Goal: Information Seeking & Learning: Learn about a topic

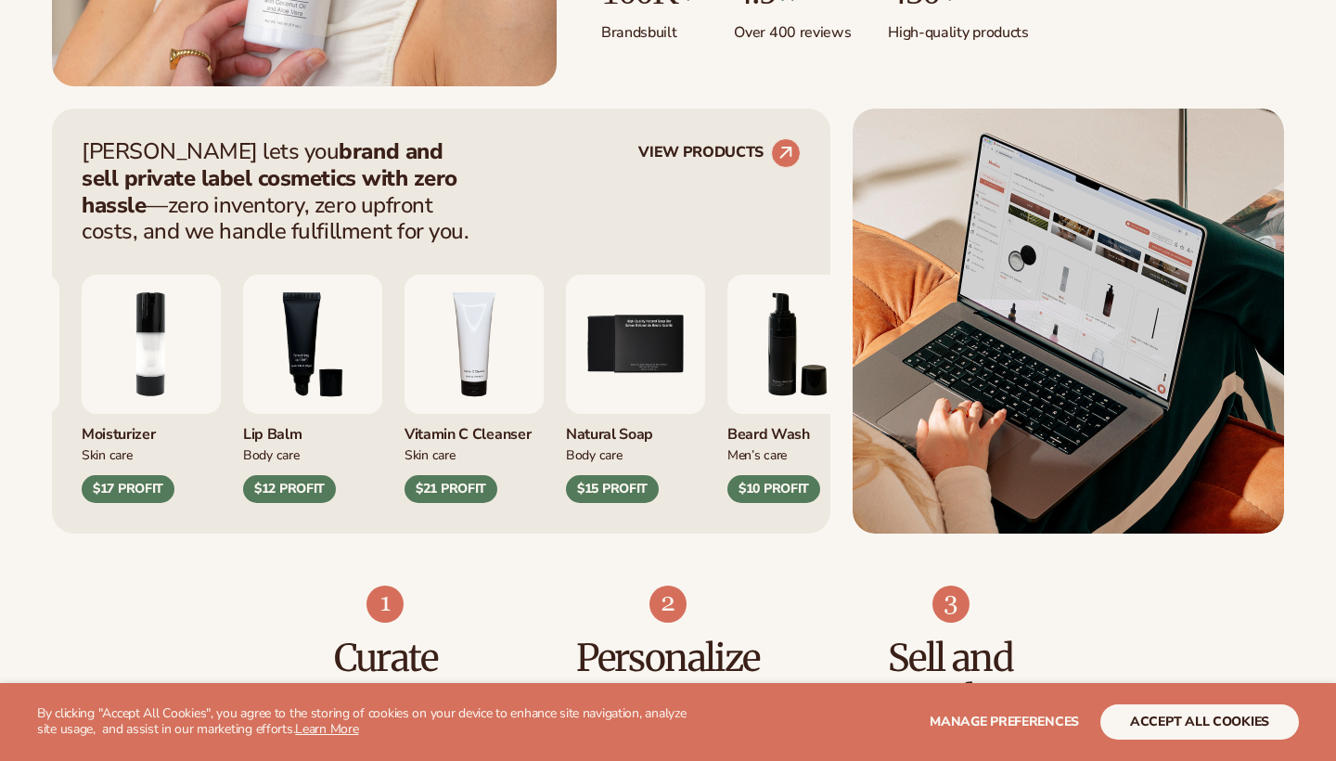
scroll to position [668, 0]
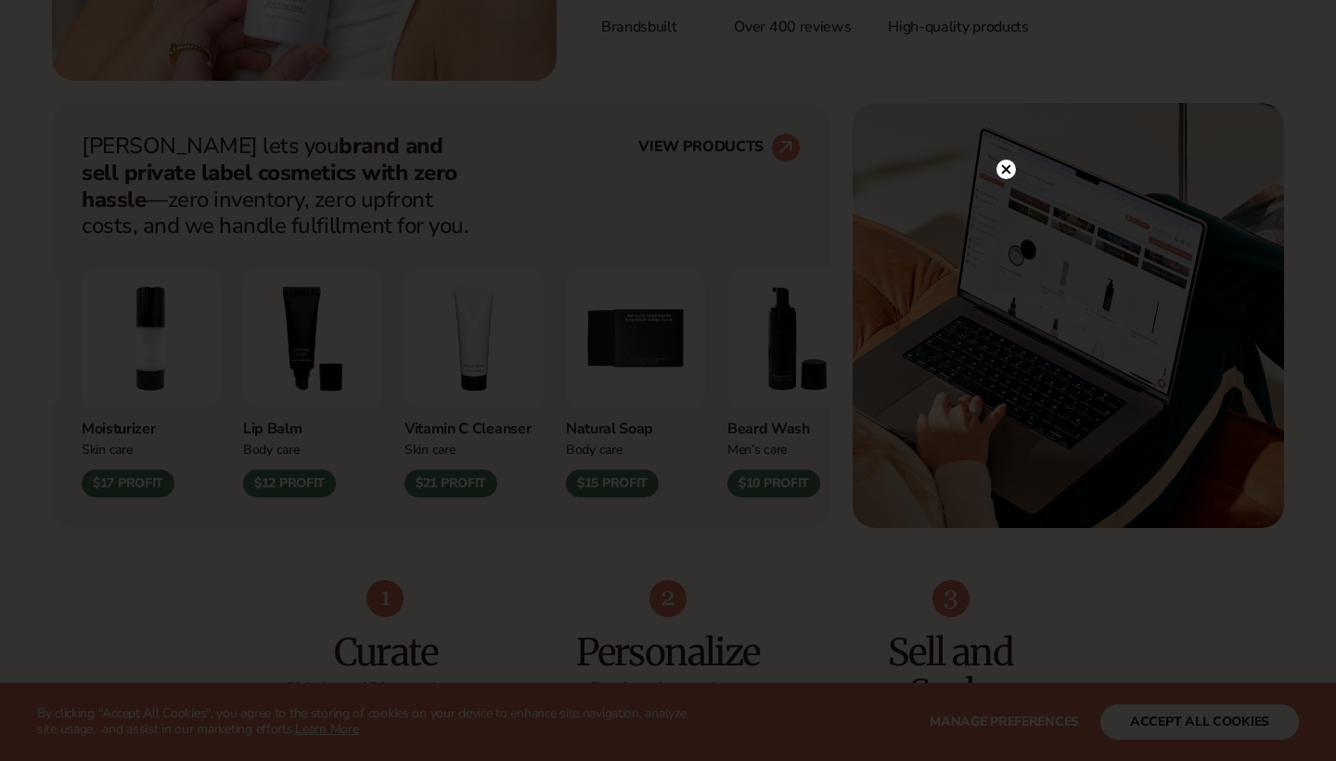
click at [1006, 172] on circle at bounding box center [1005, 169] width 19 height 19
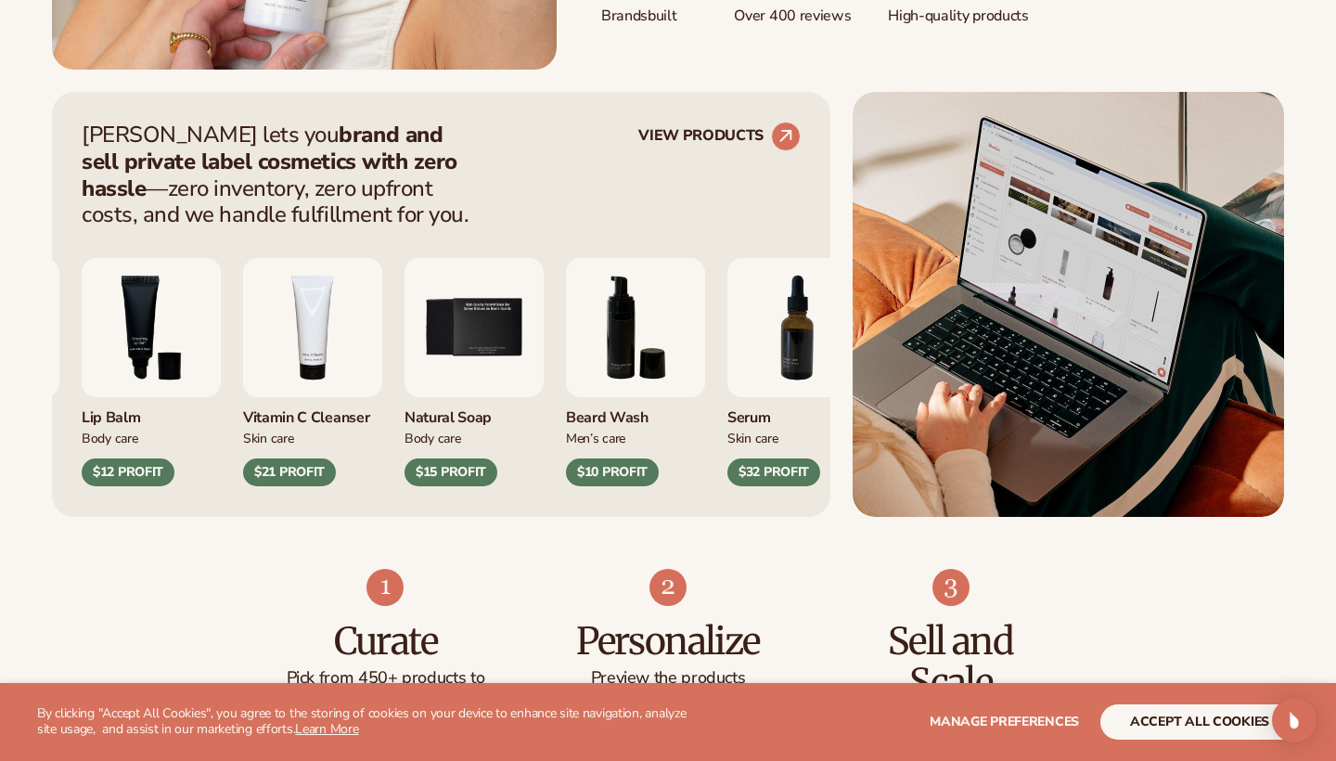
scroll to position [679, 0]
click at [783, 129] on circle at bounding box center [785, 136] width 41 height 41
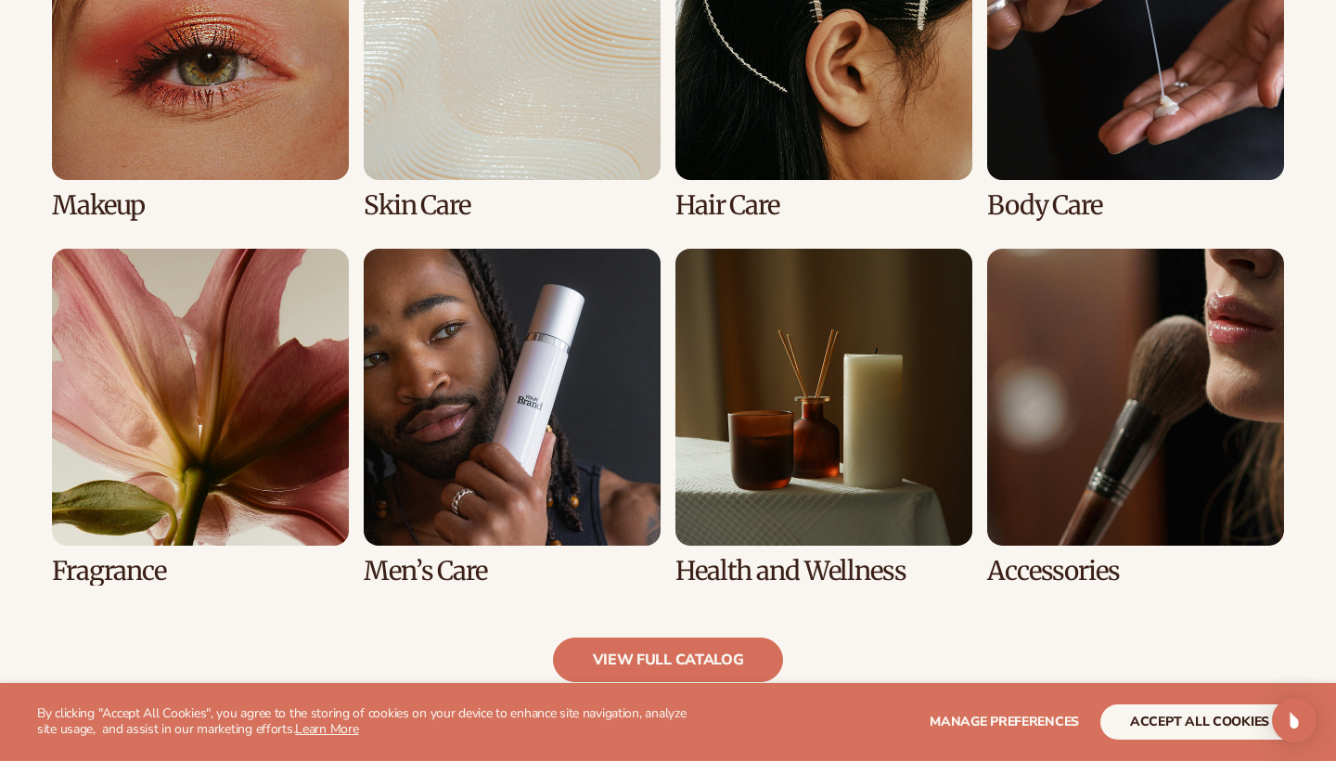
scroll to position [1536, 0]
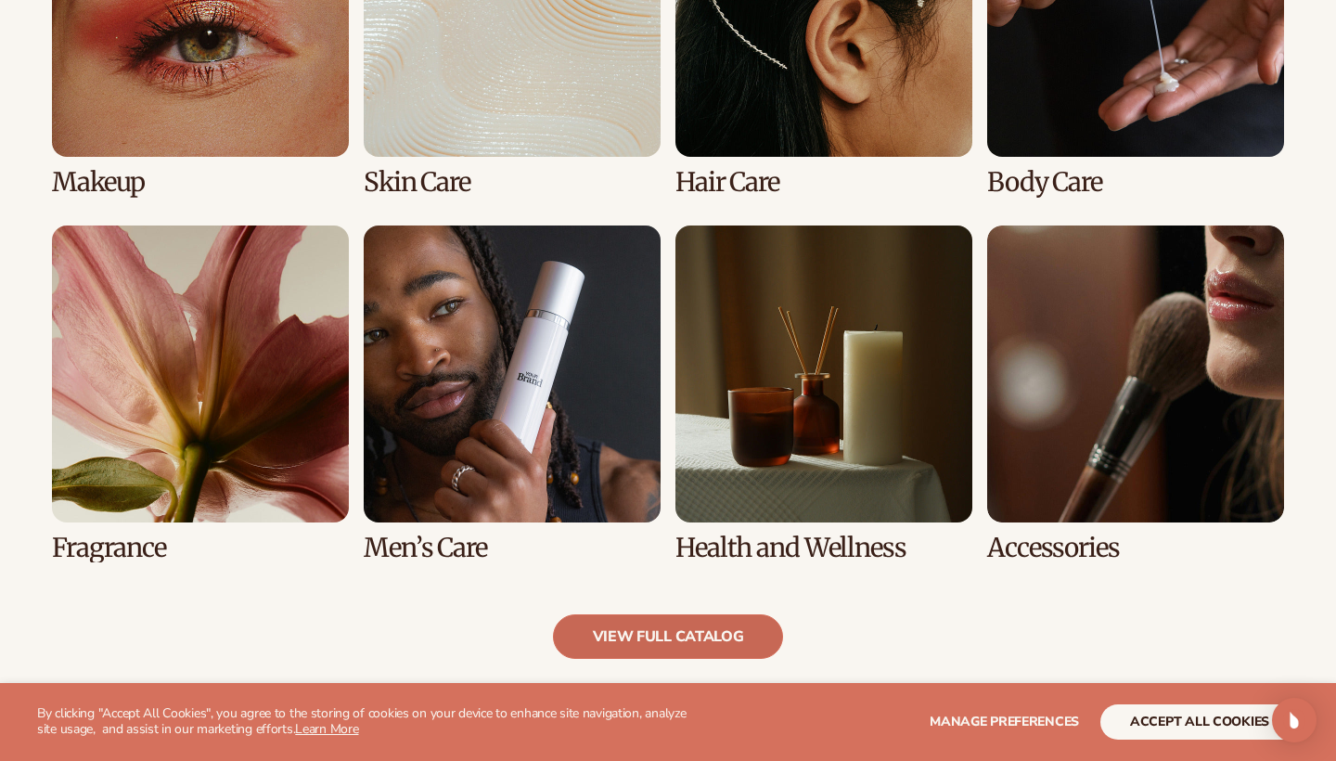
click at [634, 647] on link "view full catalog" at bounding box center [668, 636] width 231 height 45
